Goal: Task Accomplishment & Management: Manage account settings

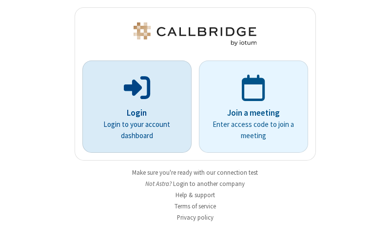
click at [133, 113] on p "Login" at bounding box center [137, 113] width 82 height 13
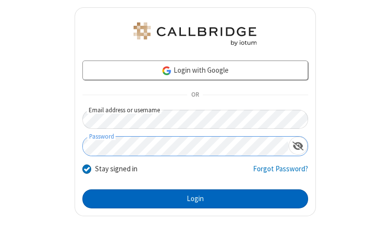
click at [191, 199] on button "Login" at bounding box center [195, 199] width 226 height 20
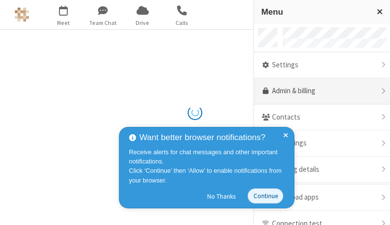
click at [318, 91] on link "Admin & billing" at bounding box center [322, 91] width 136 height 26
